Goal: Information Seeking & Learning: Learn about a topic

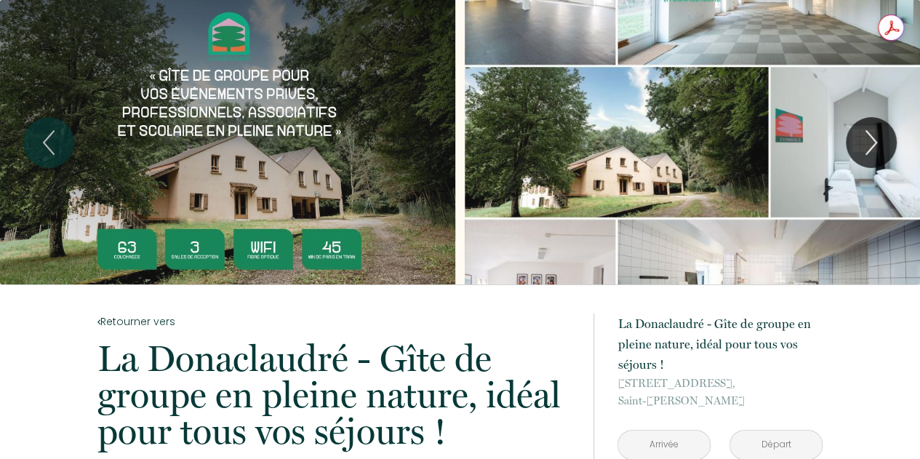
click at [538, 44] on div "Slideshow" at bounding box center [692, 142] width 455 height 284
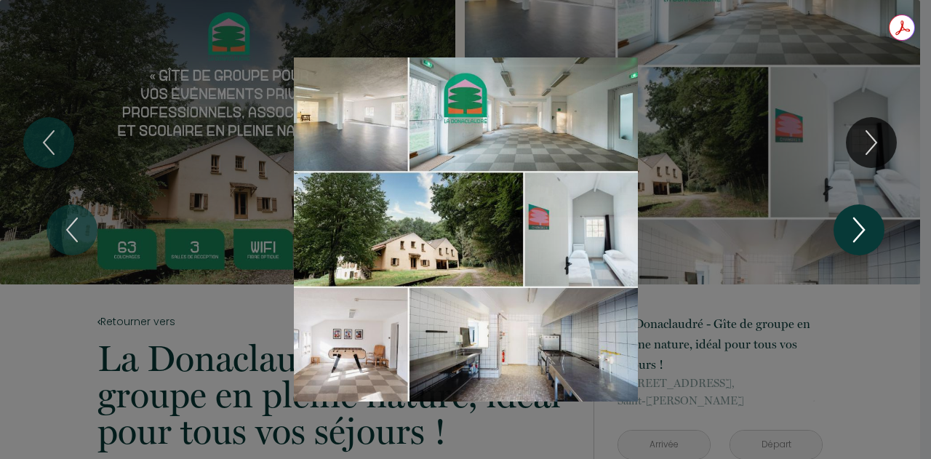
click at [851, 230] on icon "Next" at bounding box center [858, 230] width 31 height 44
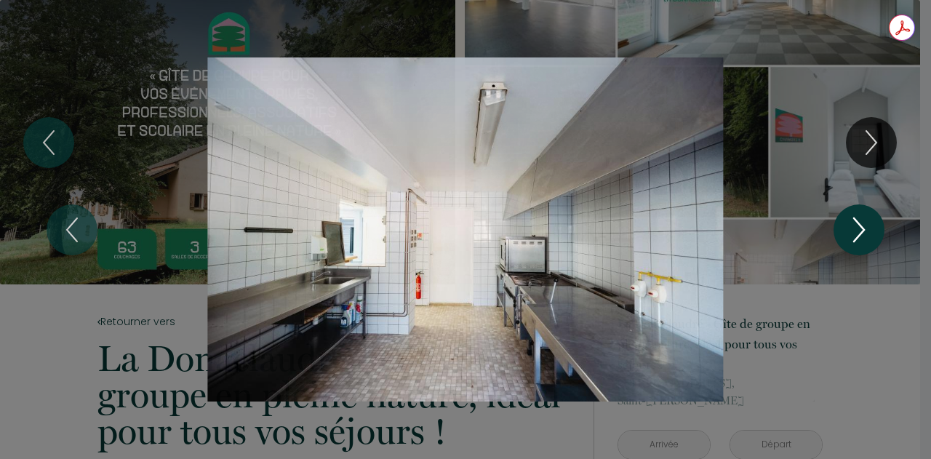
click at [851, 230] on icon "Next" at bounding box center [858, 230] width 31 height 44
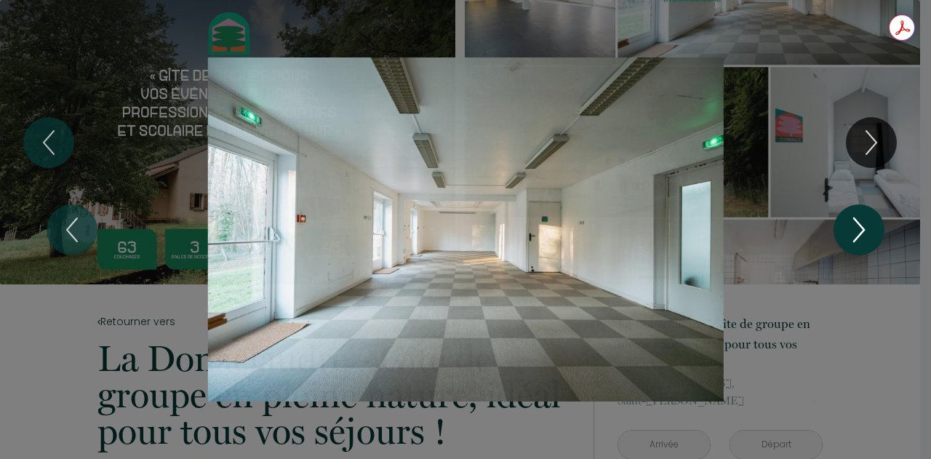
click at [851, 230] on icon "Next" at bounding box center [858, 230] width 31 height 44
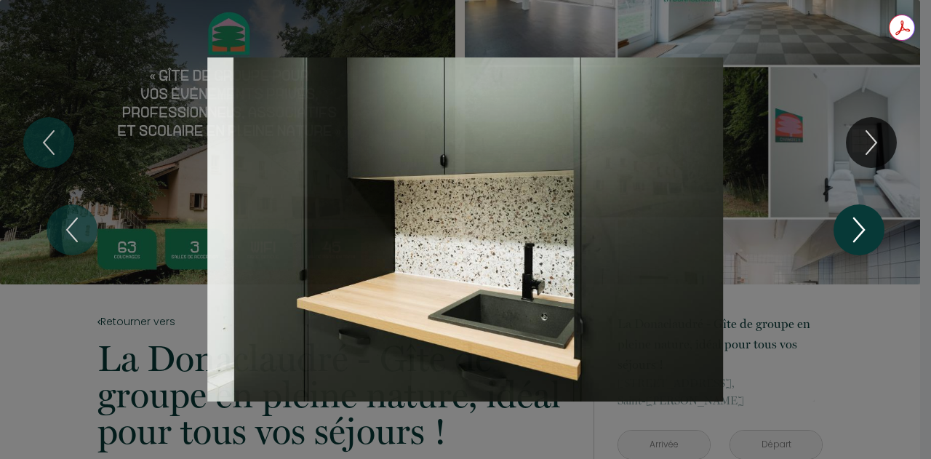
click at [851, 230] on icon "Next" at bounding box center [858, 230] width 31 height 44
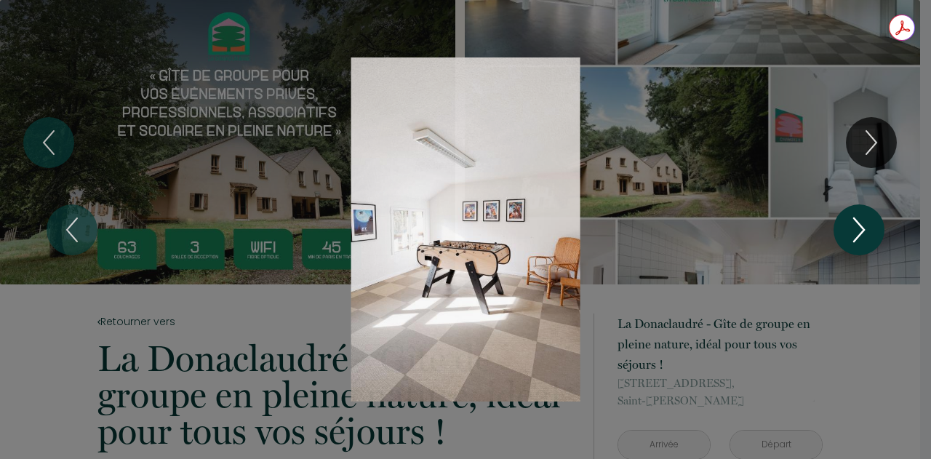
click at [851, 230] on icon "Next" at bounding box center [858, 230] width 31 height 44
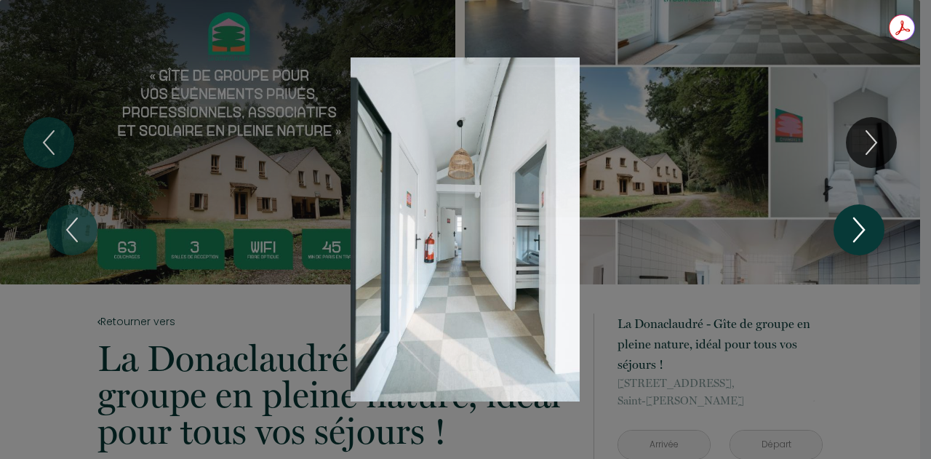
click at [851, 230] on icon "Next" at bounding box center [858, 230] width 31 height 44
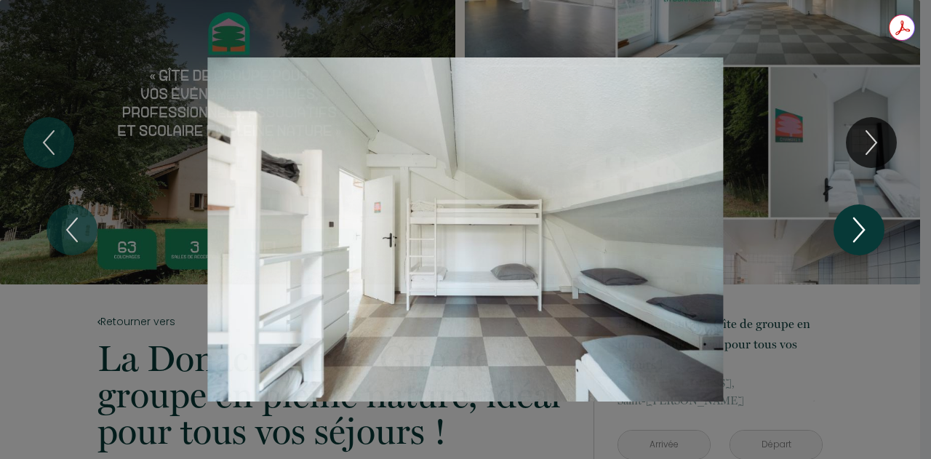
click at [859, 239] on icon "Next" at bounding box center [858, 230] width 31 height 44
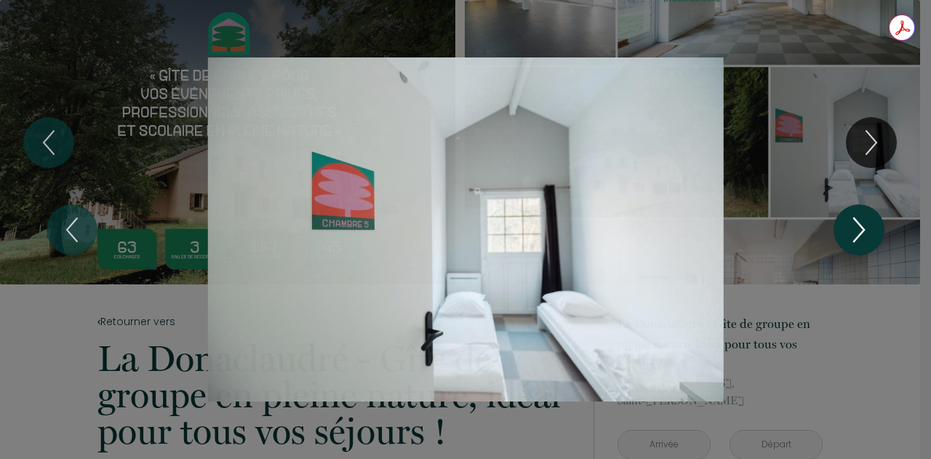
click at [859, 239] on icon "Next" at bounding box center [858, 230] width 31 height 44
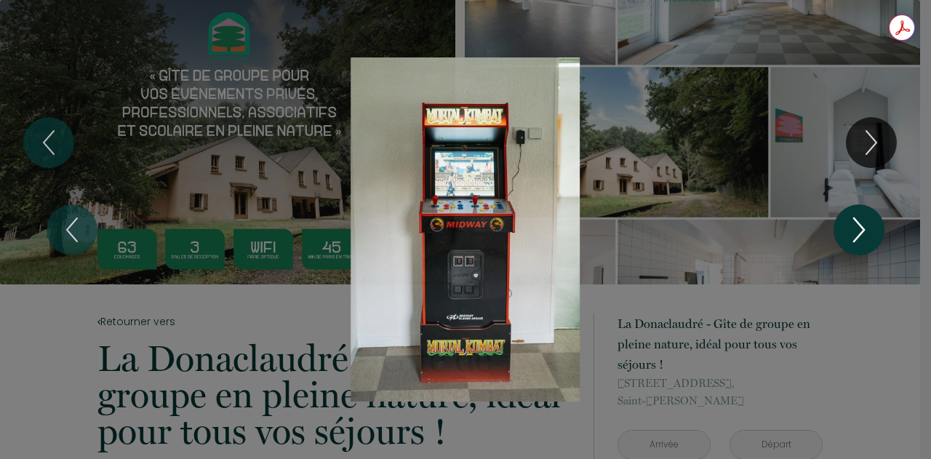
click at [859, 239] on icon "Next" at bounding box center [858, 230] width 31 height 44
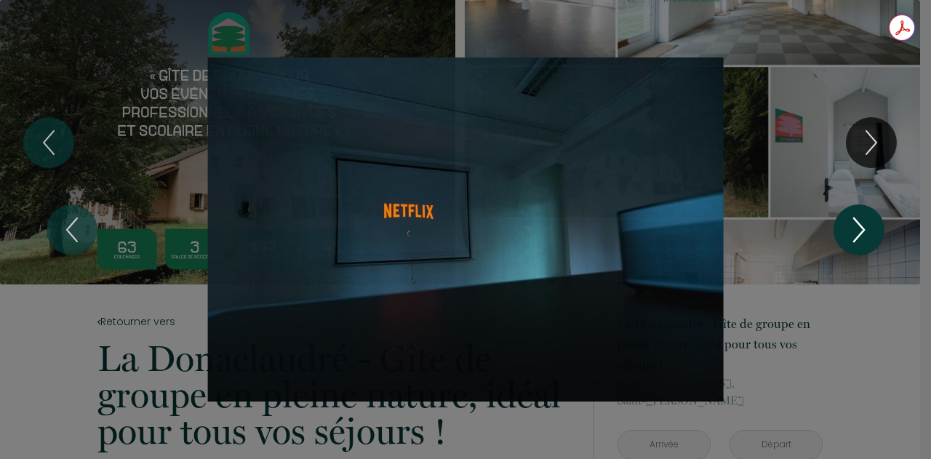
click at [859, 239] on icon "Next" at bounding box center [858, 230] width 31 height 44
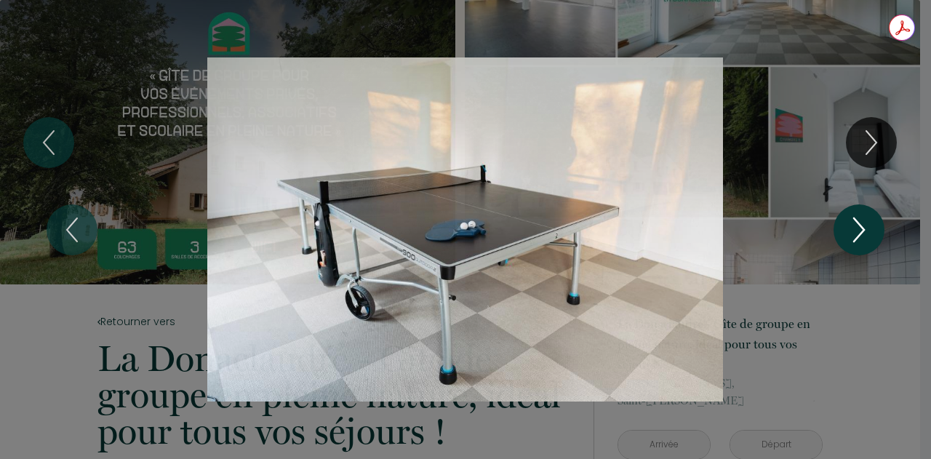
click at [859, 239] on icon "Next" at bounding box center [858, 230] width 31 height 44
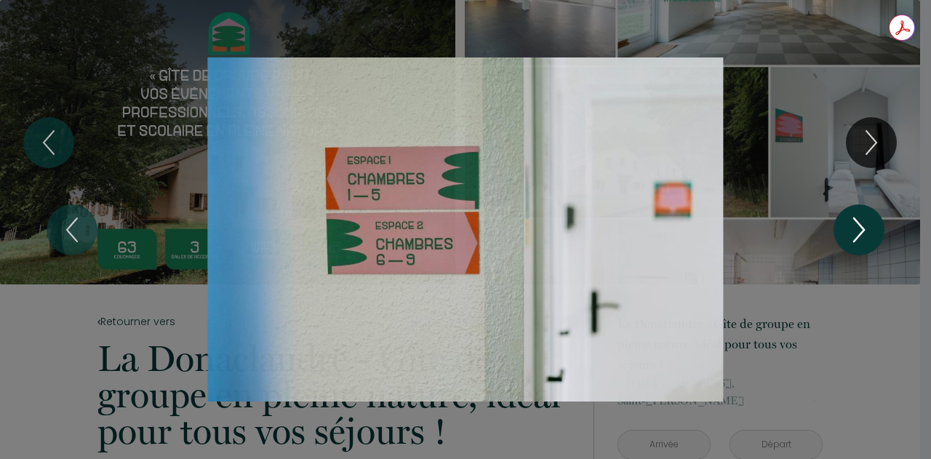
click at [859, 239] on icon "Next" at bounding box center [858, 230] width 31 height 44
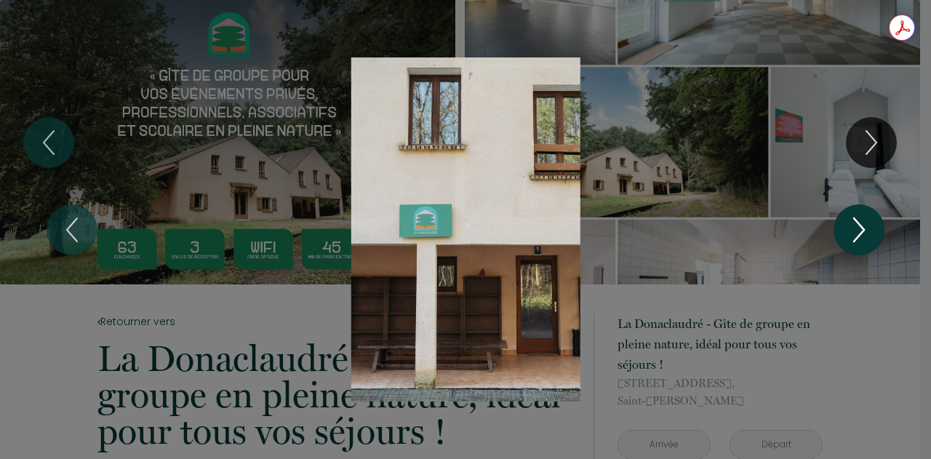
click at [859, 239] on icon "Next" at bounding box center [858, 230] width 31 height 44
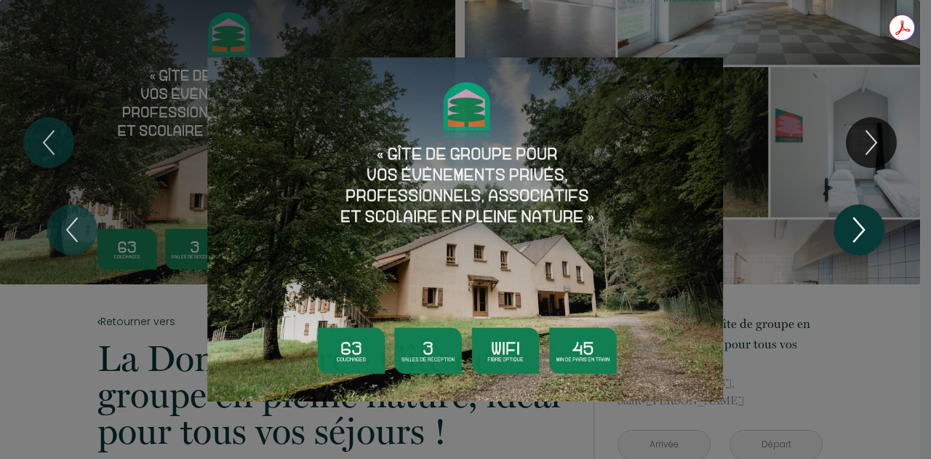
click at [859, 242] on icon "Next" at bounding box center [858, 230] width 31 height 44
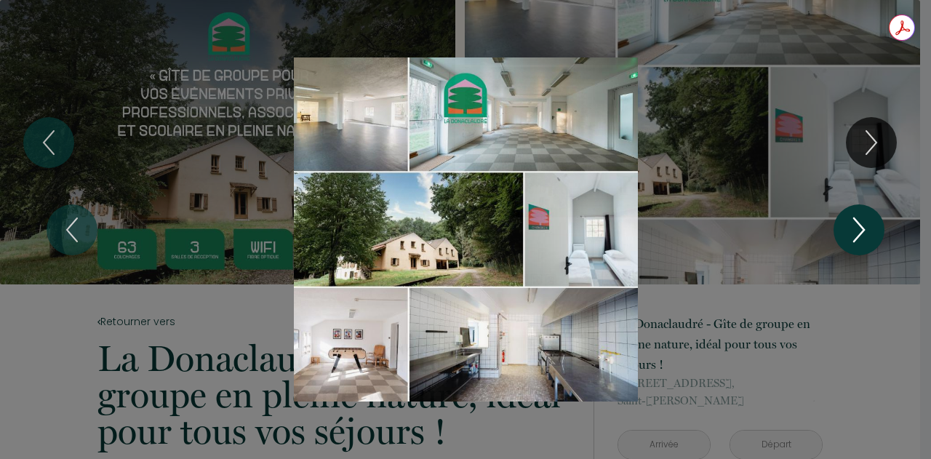
click at [865, 248] on icon "Next" at bounding box center [858, 230] width 31 height 44
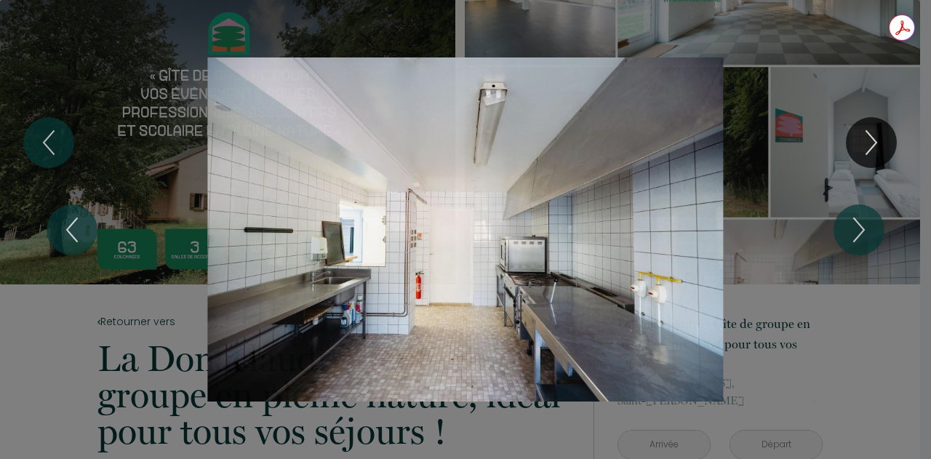
click at [821, 332] on div "1 2 3 4 5 6 7 8 9 10 11 12 13 14" at bounding box center [465, 229] width 931 height 459
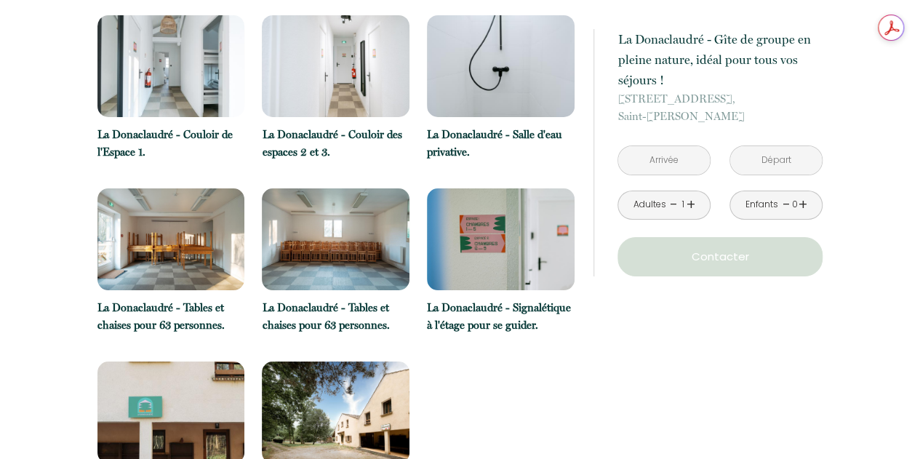
scroll to position [2624, 0]
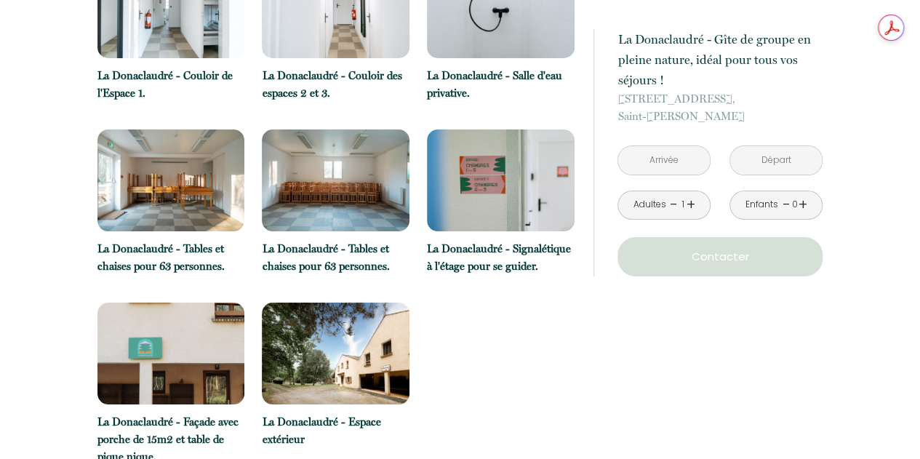
drag, startPoint x: 651, startPoint y: 389, endPoint x: 526, endPoint y: 379, distance: 125.5
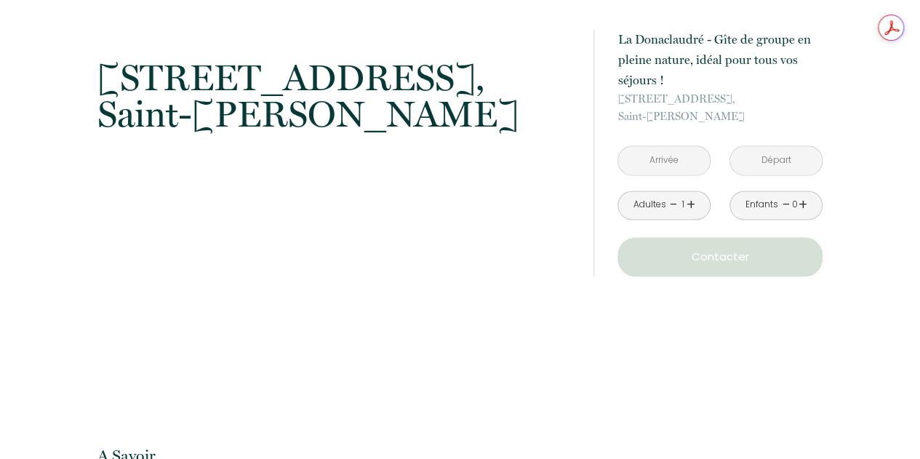
scroll to position [3821, 0]
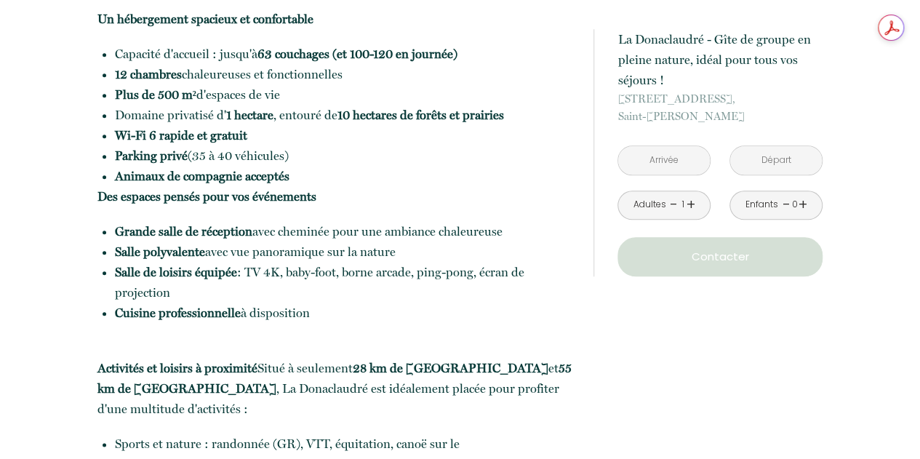
scroll to position [0, 0]
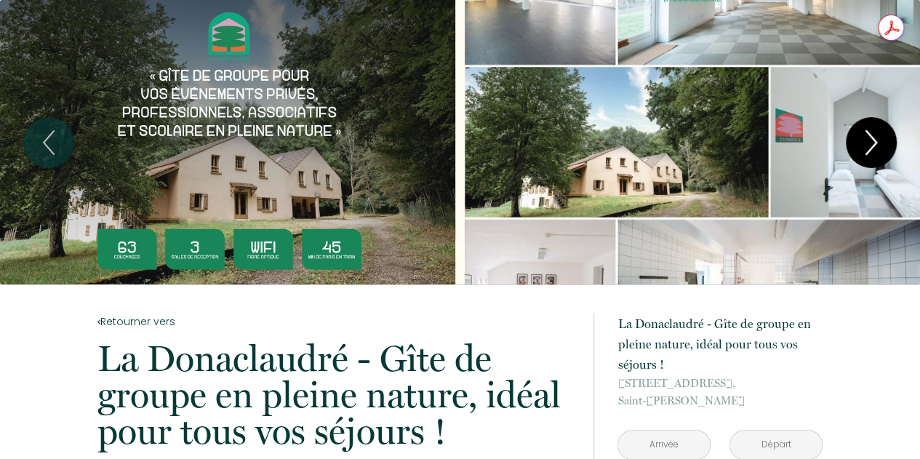
click at [878, 145] on icon "Next" at bounding box center [871, 143] width 31 height 44
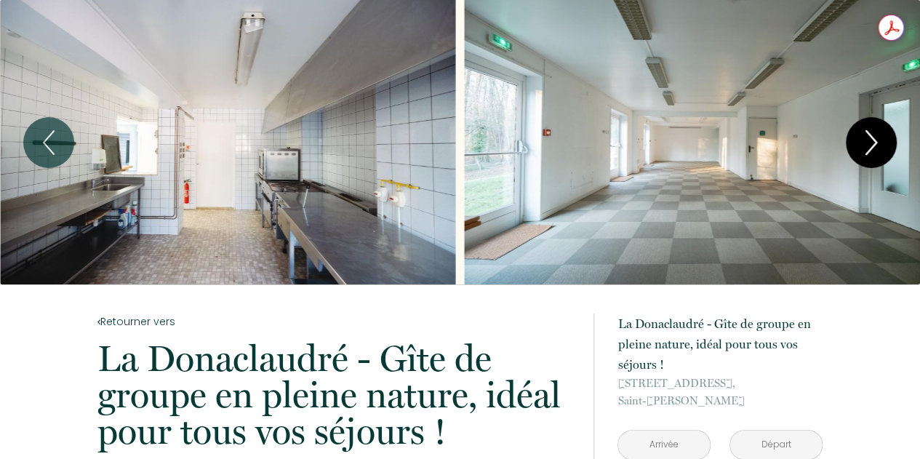
click at [878, 145] on icon "Next" at bounding box center [871, 143] width 31 height 44
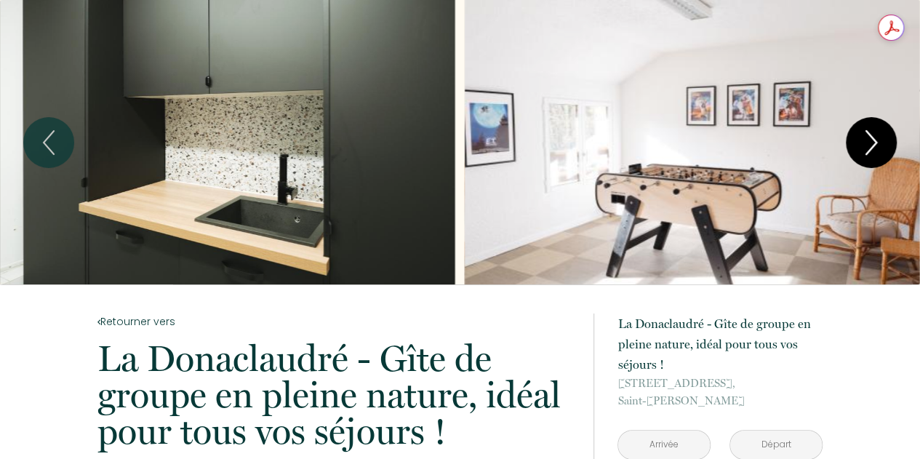
click at [878, 145] on icon "Next" at bounding box center [871, 143] width 31 height 44
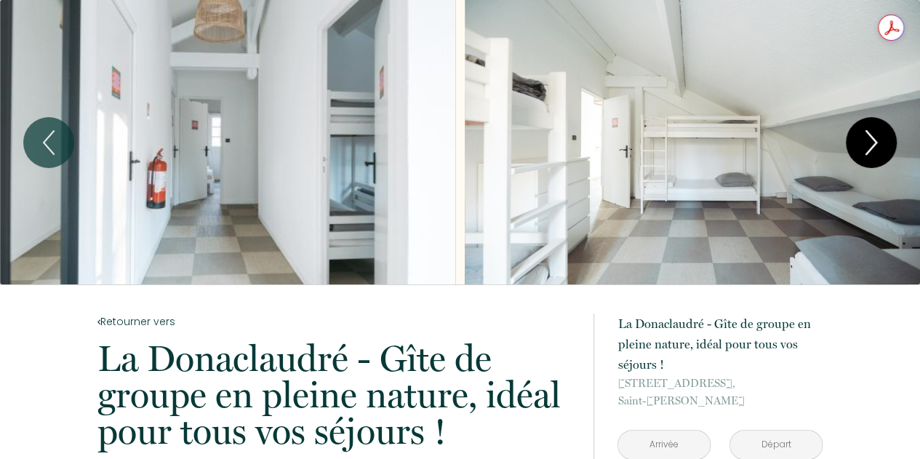
click at [878, 145] on icon "Next" at bounding box center [871, 143] width 31 height 44
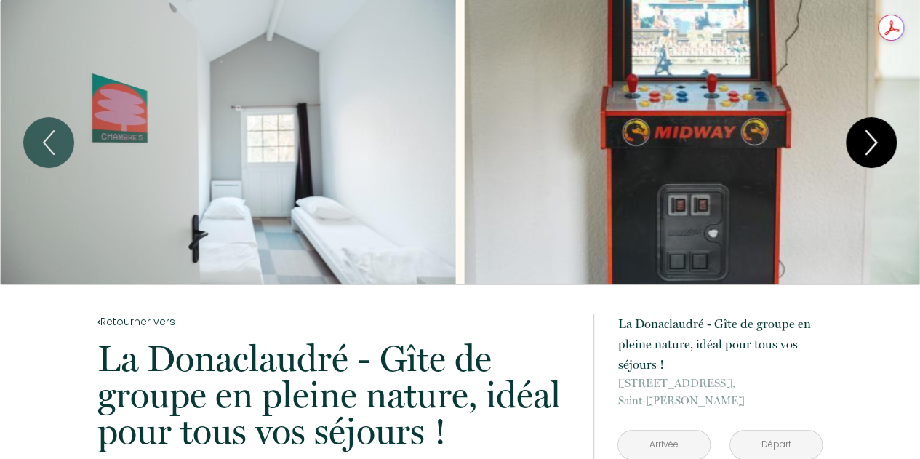
click at [878, 145] on icon "Next" at bounding box center [871, 143] width 31 height 44
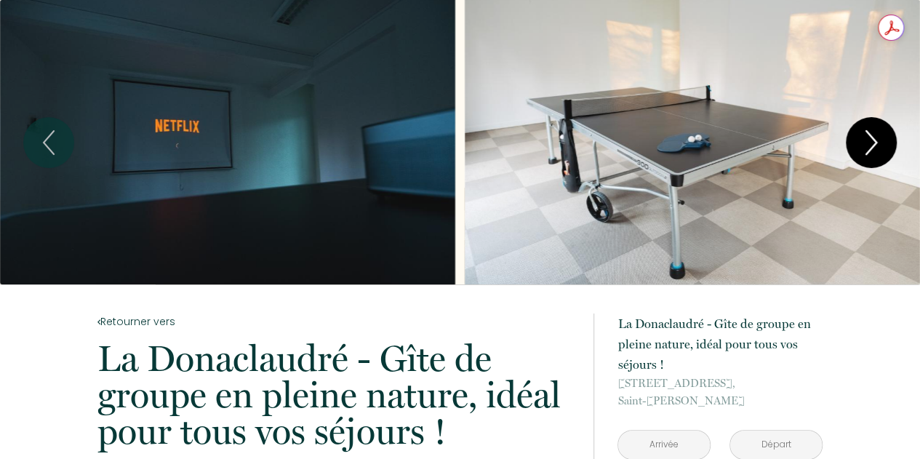
click at [878, 145] on icon "Next" at bounding box center [871, 143] width 31 height 44
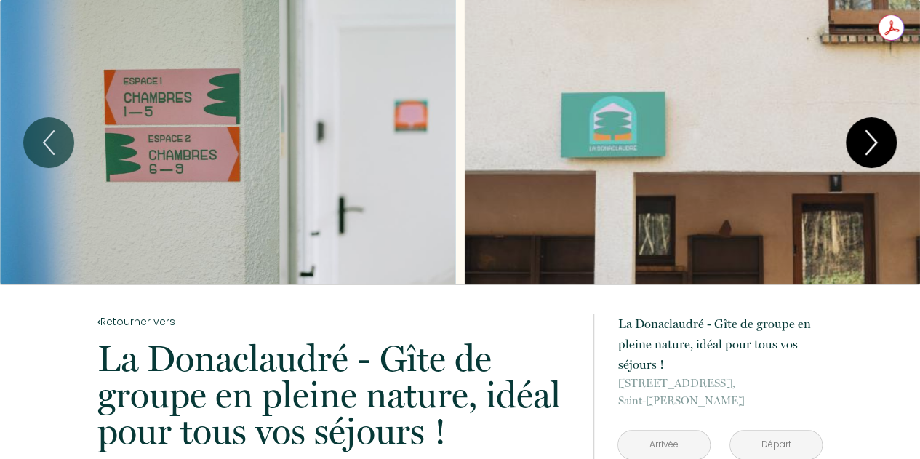
click at [878, 145] on icon "Next" at bounding box center [871, 143] width 31 height 44
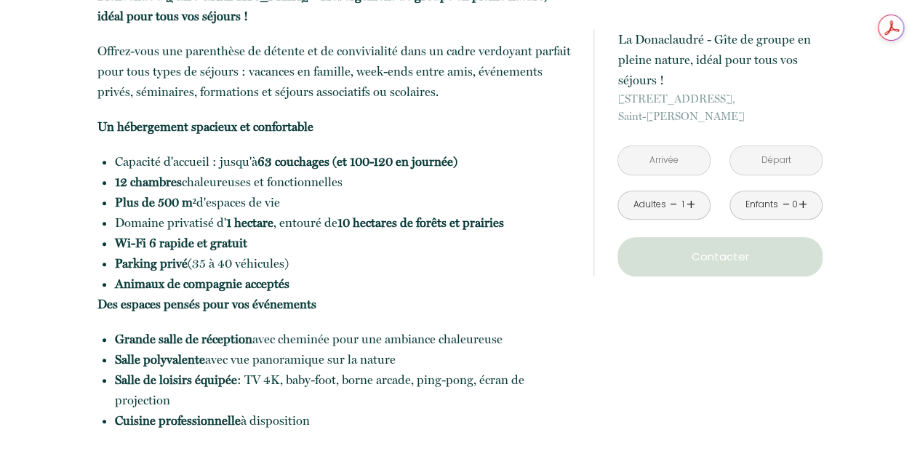
scroll to position [596, 0]
